Goal: Navigation & Orientation: Understand site structure

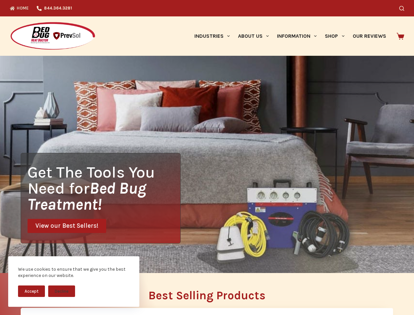
click at [207, 157] on div "Get The Tools You Need for Bed Bug Treatment! View our Best Sellers!" at bounding box center [207, 164] width 414 height 217
click at [31, 291] on button "Accept" at bounding box center [31, 290] width 27 height 11
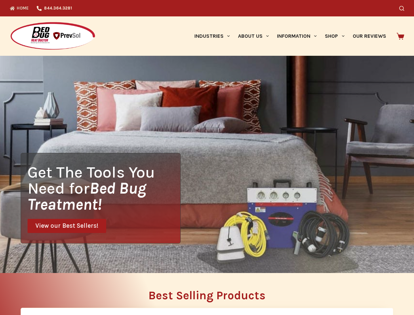
click at [405, 8] on icon "Search" at bounding box center [402, 8] width 5 height 5
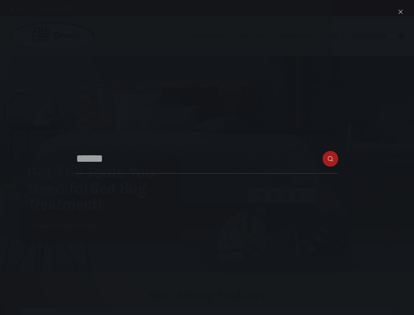
click at [215, 36] on link "Industries" at bounding box center [212, 35] width 44 height 39
click at [256, 36] on link "About Us" at bounding box center [253, 35] width 39 height 39
click at [300, 36] on link "Information" at bounding box center [297, 35] width 48 height 39
click at [338, 36] on link "Shop" at bounding box center [335, 35] width 28 height 39
